Goal: Information Seeking & Learning: Compare options

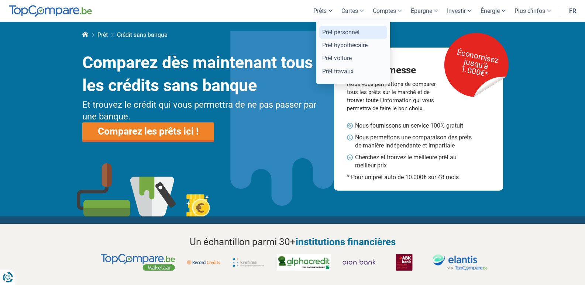
click at [327, 33] on link "Prêt personnel" at bounding box center [353, 32] width 68 height 13
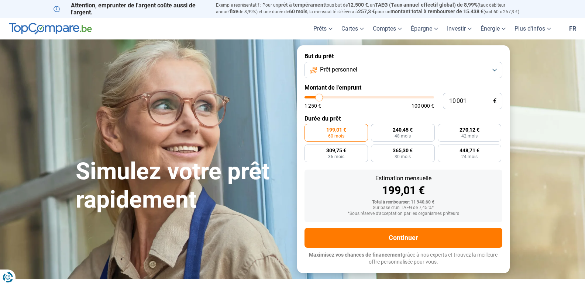
type input "28 250"
type input "28250"
click at [341, 97] on input "range" at bounding box center [368, 97] width 129 height 2
radio input "false"
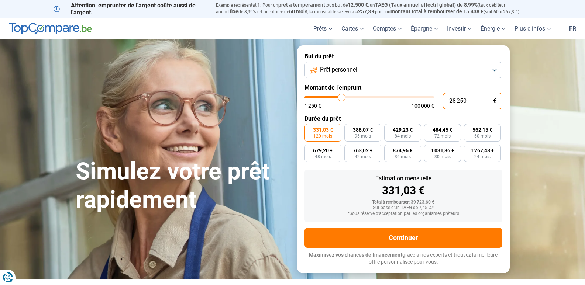
drag, startPoint x: 465, startPoint y: 101, endPoint x: 444, endPoint y: 104, distance: 21.2
click at [444, 104] on input "28 250" at bounding box center [472, 101] width 59 height 16
type input "3"
type input "1250"
type input "36"
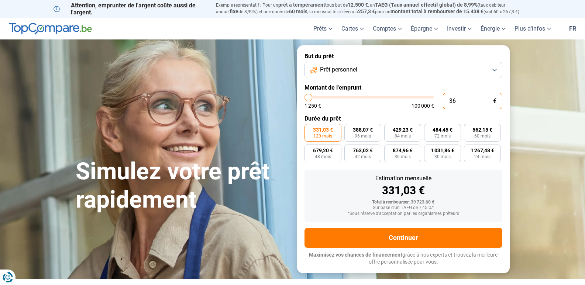
type input "1250"
type input "360"
type input "1250"
type input "3 600"
type input "3500"
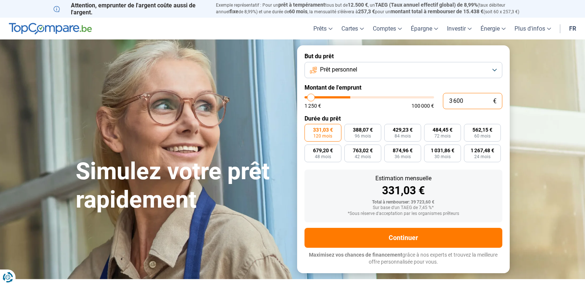
type input "36 000"
type input "36000"
click at [421, 114] on form "But du prêt Prêt personnel Montant de l'emprunt 36 000 € 1 250 € 100 000 € Duré…" at bounding box center [403, 159] width 212 height 228
click at [455, 101] on input "36 000" at bounding box center [472, 101] width 59 height 16
type input "3 000"
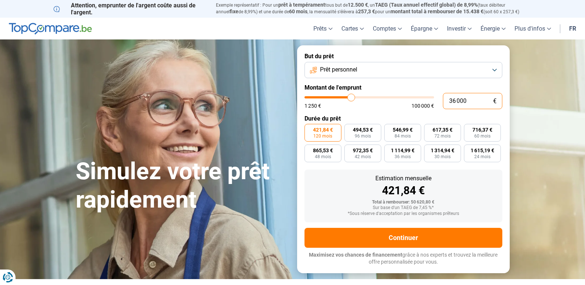
type input "3000"
type input "33 000"
type input "33000"
click at [423, 110] on form "But du prêt Prêt personnel Montant de l'emprunt 33 000 € 1 250 € 100 000 € Duré…" at bounding box center [403, 159] width 212 height 228
click at [455, 100] on input "33 000" at bounding box center [472, 101] width 59 height 16
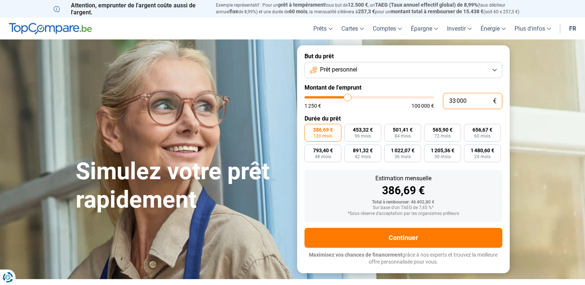
type input "3 000"
type input "3000"
type input "30 000"
type input "30000"
click at [436, 113] on form "But du prêt Prêt personnel Montant de l'emprunt 30 000 € 1 250 € 100 000 € Duré…" at bounding box center [403, 159] width 212 height 228
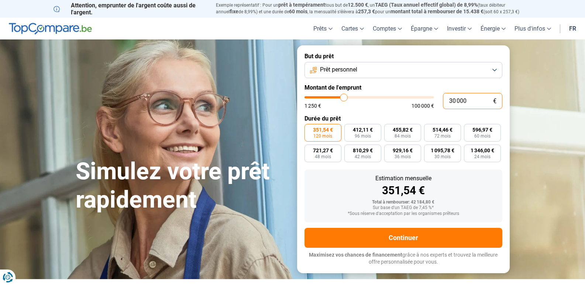
click at [455, 100] on input "30 000" at bounding box center [472, 101] width 59 height 16
type input "3 000"
type input "3000"
type input "0"
type input "1250"
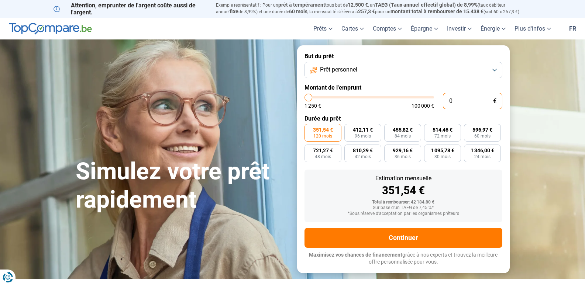
type input "2"
type input "1250"
type input "26"
type input "1250"
type input "260"
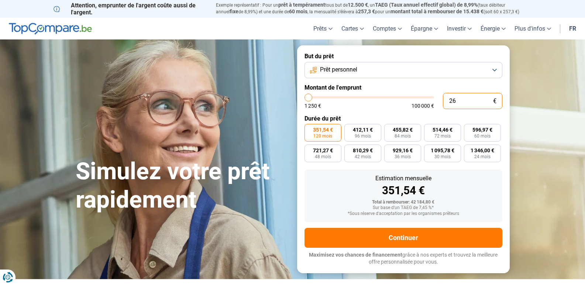
type input "1250"
type input "2 600"
type input "2500"
type input "26 000"
type input "26000"
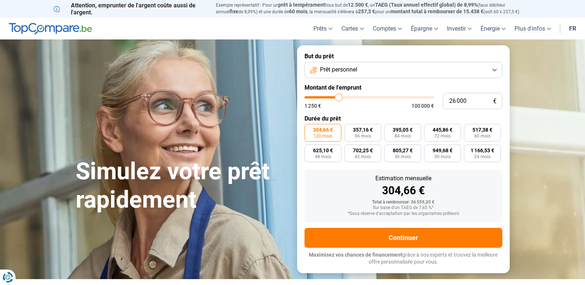
click at [405, 114] on form "But du prêt Prêt personnel Montant de l'emprunt 26 000 € 1 250 € 100 000 € Duré…" at bounding box center [403, 159] width 212 height 228
click at [451, 100] on input "26 000" at bounding box center [472, 101] width 59 height 16
type input "6 000"
type input "6000"
type input "36 000"
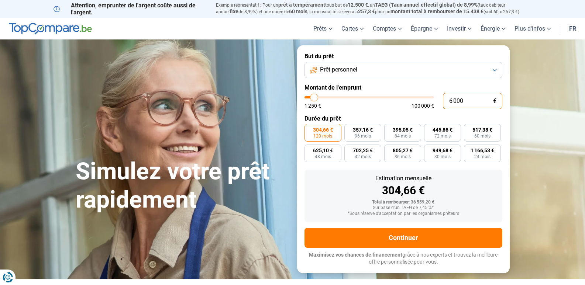
type input "36000"
click at [454, 103] on input "36 000" at bounding box center [472, 101] width 59 height 16
type input "3 000"
type input "3000"
type input "33 000"
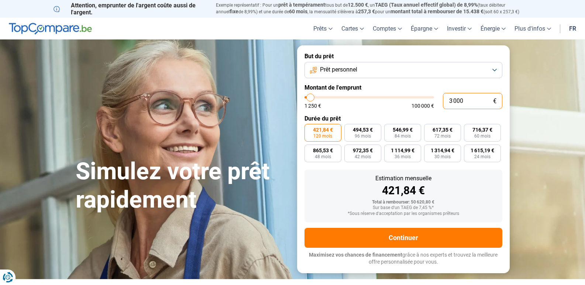
type input "33000"
type input "3 000"
type input "3000"
type input "0"
type input "1250"
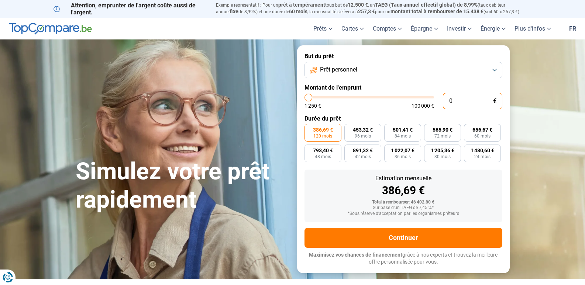
type input "2"
type input "1250"
type input "26"
type input "1250"
type input "260"
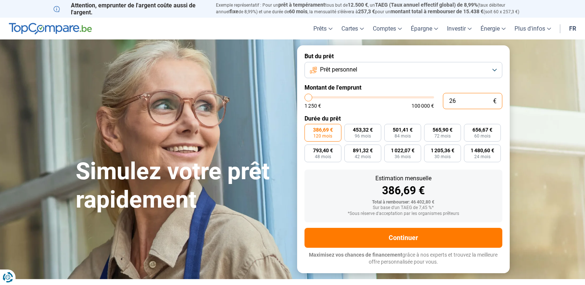
type input "1250"
type input "2 600"
type input "2500"
type input "26 000"
type input "26000"
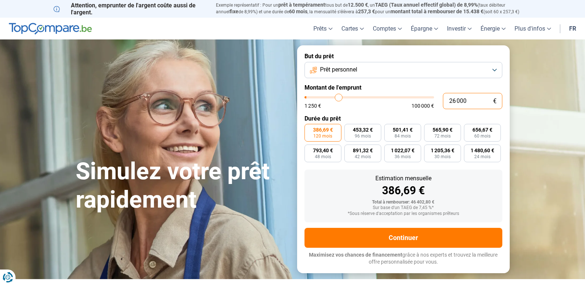
type input "260 000"
type input "100000"
type input "26 000"
type input "26000"
click at [456, 101] on input "26 000" at bounding box center [472, 101] width 59 height 16
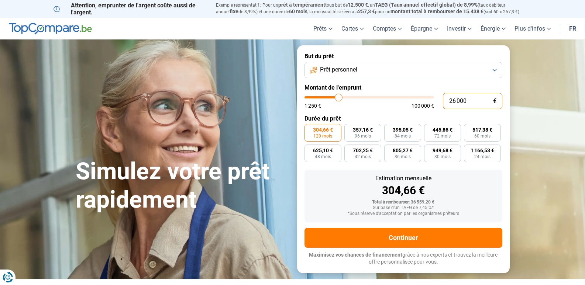
type input "2 000"
type input "2000"
type input "0"
type input "1250"
type input "3"
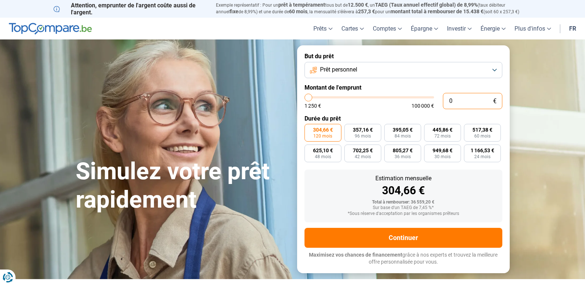
type input "1250"
type input "30"
type input "1250"
type input "300"
type input "1250"
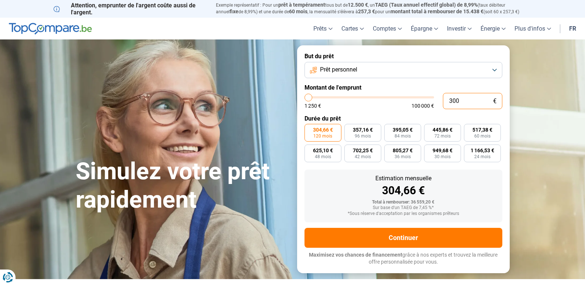
type input "3 000"
type input "3000"
type input "30 000"
type input "30000"
type input "300 000"
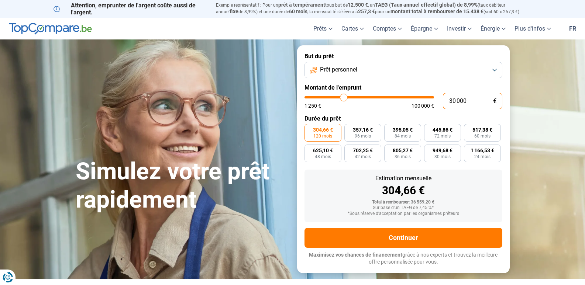
type input "100000"
type input "30 000"
type input "30000"
click at [479, 177] on div "Estimation mensuelle" at bounding box center [403, 179] width 186 height 6
click at [455, 100] on input "30 000" at bounding box center [472, 101] width 59 height 16
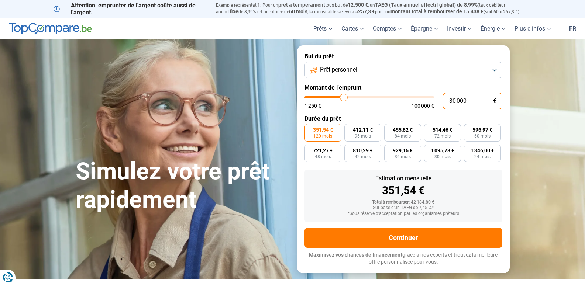
type input "3 000"
type input "3000"
type input "33 000"
type input "33000"
type input "33 000"
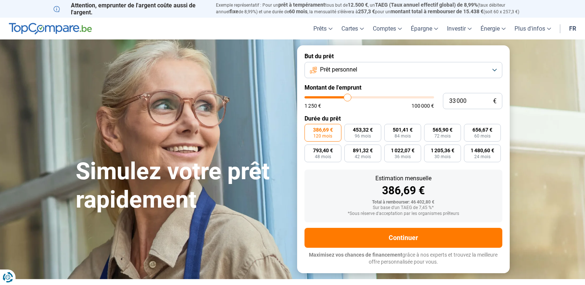
click at [473, 180] on div "Estimation mensuelle" at bounding box center [403, 179] width 186 height 6
